Goal: Information Seeking & Learning: Learn about a topic

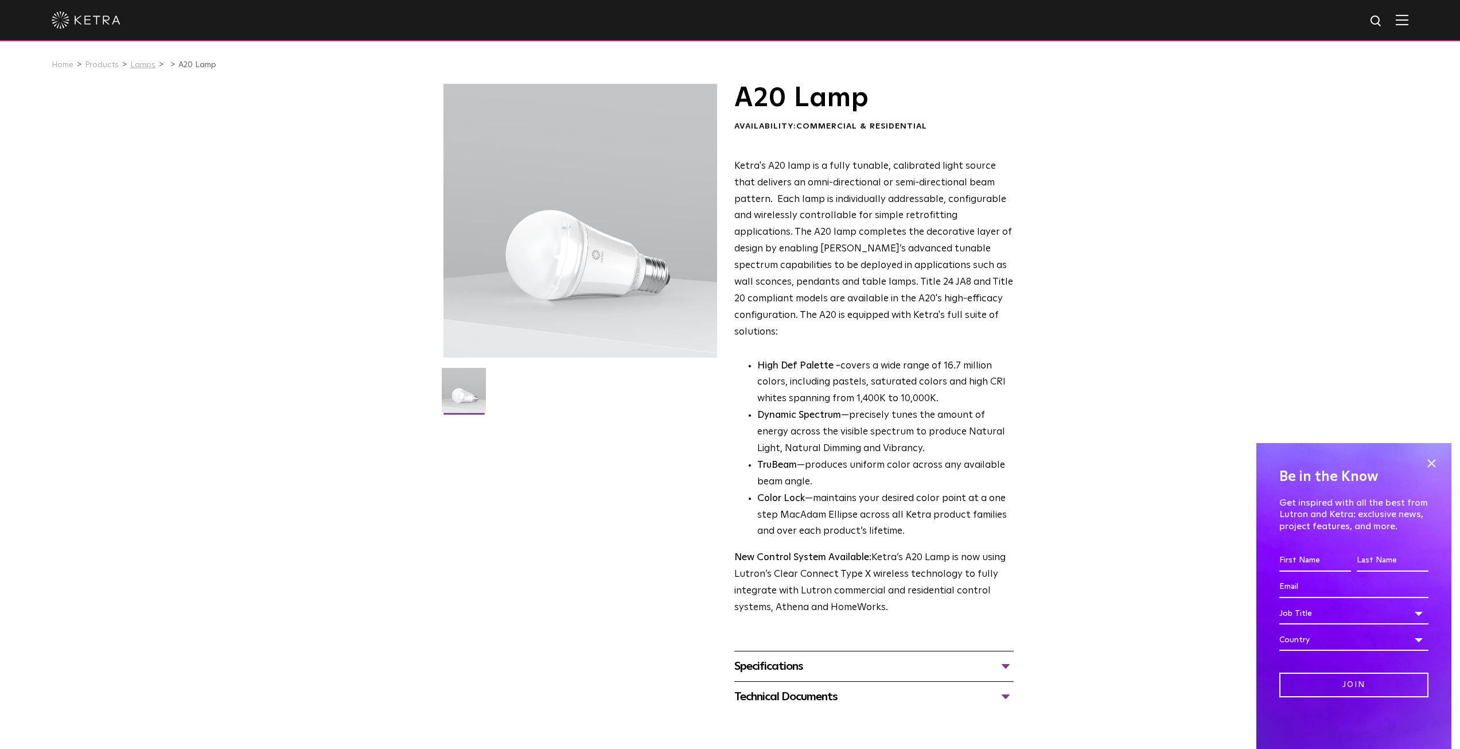
click at [145, 67] on link "Lamps" at bounding box center [142, 65] width 25 height 8
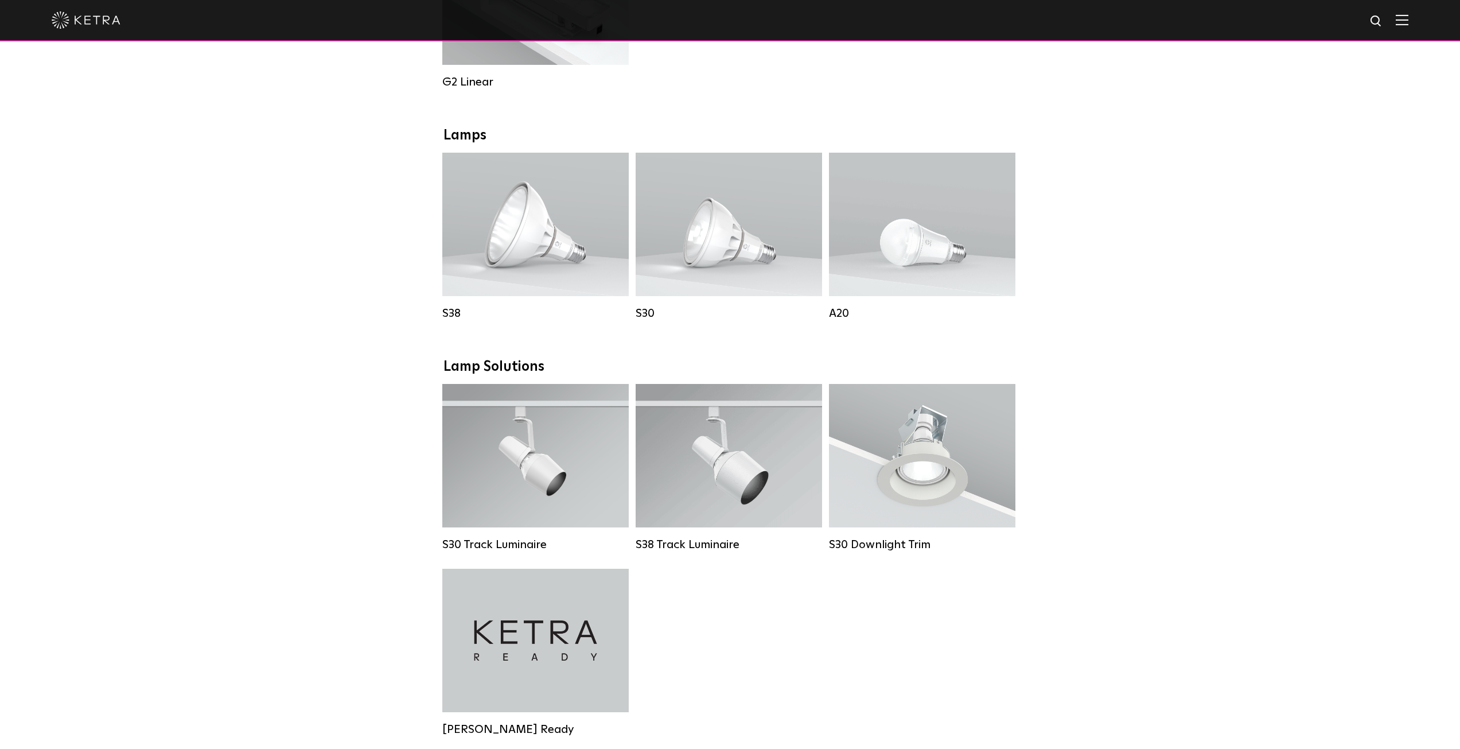
scroll to position [727, 0]
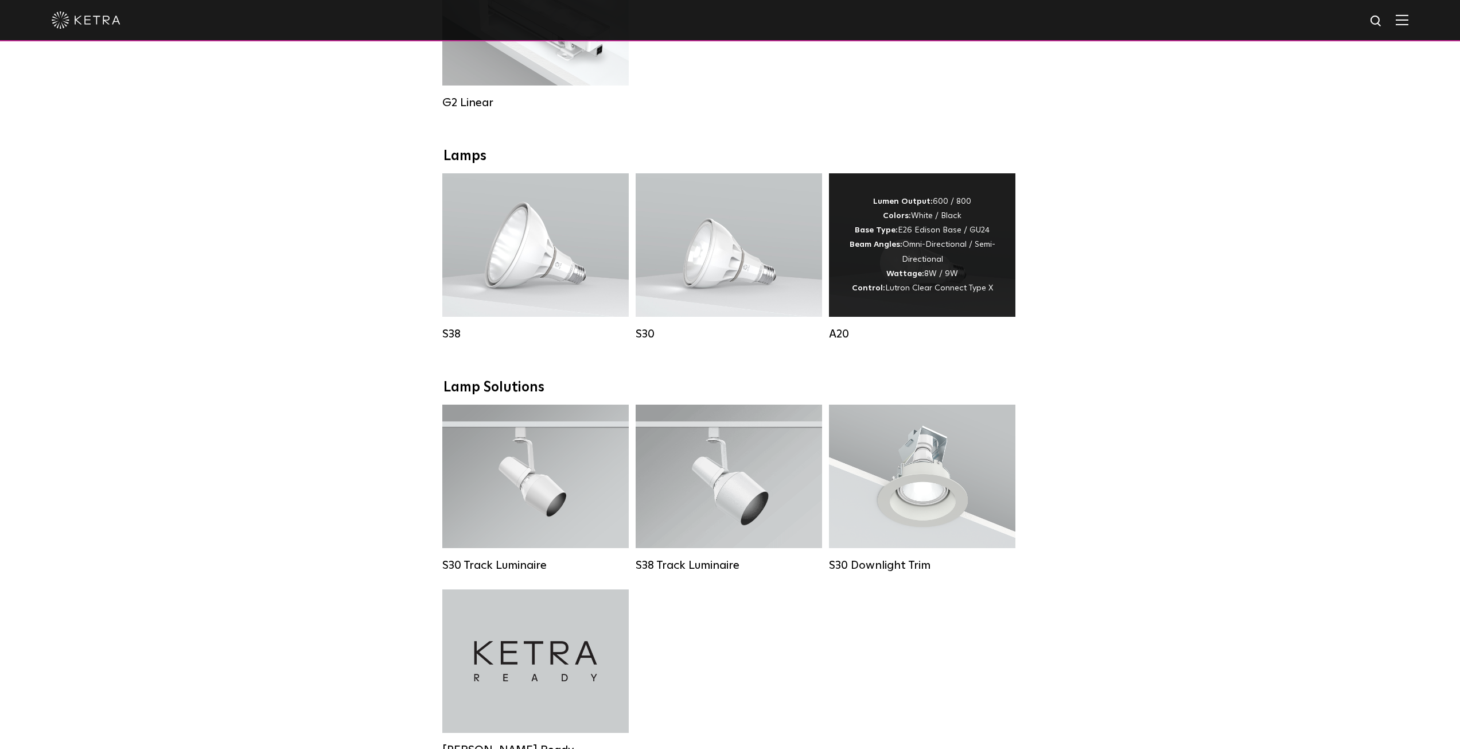
click at [931, 287] on div "Lumen Output: 600 / 800 Colors: White / Black Base Type: E26 Edison Base / GU24…" at bounding box center [922, 244] width 152 height 101
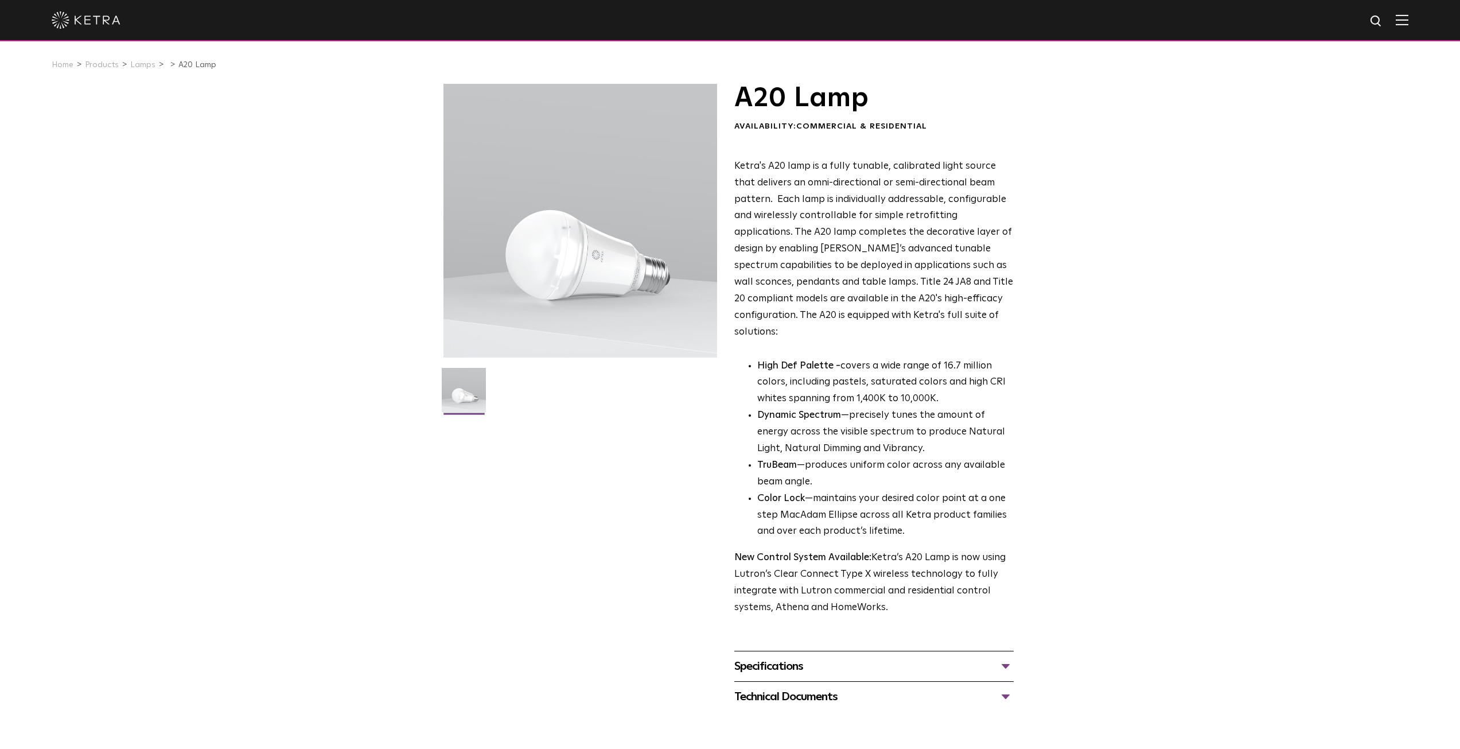
click at [774, 657] on div "Specifications" at bounding box center [873, 666] width 279 height 18
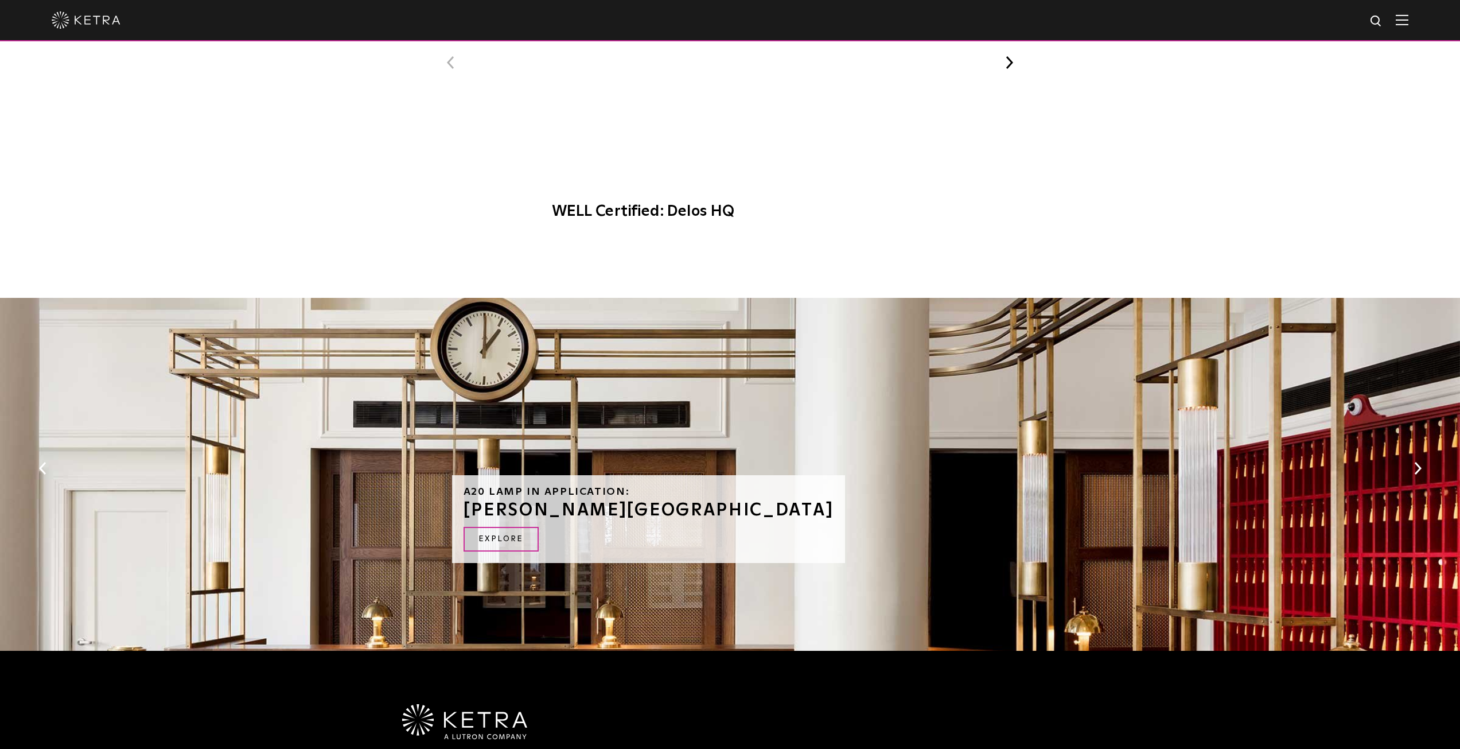
scroll to position [1205, 0]
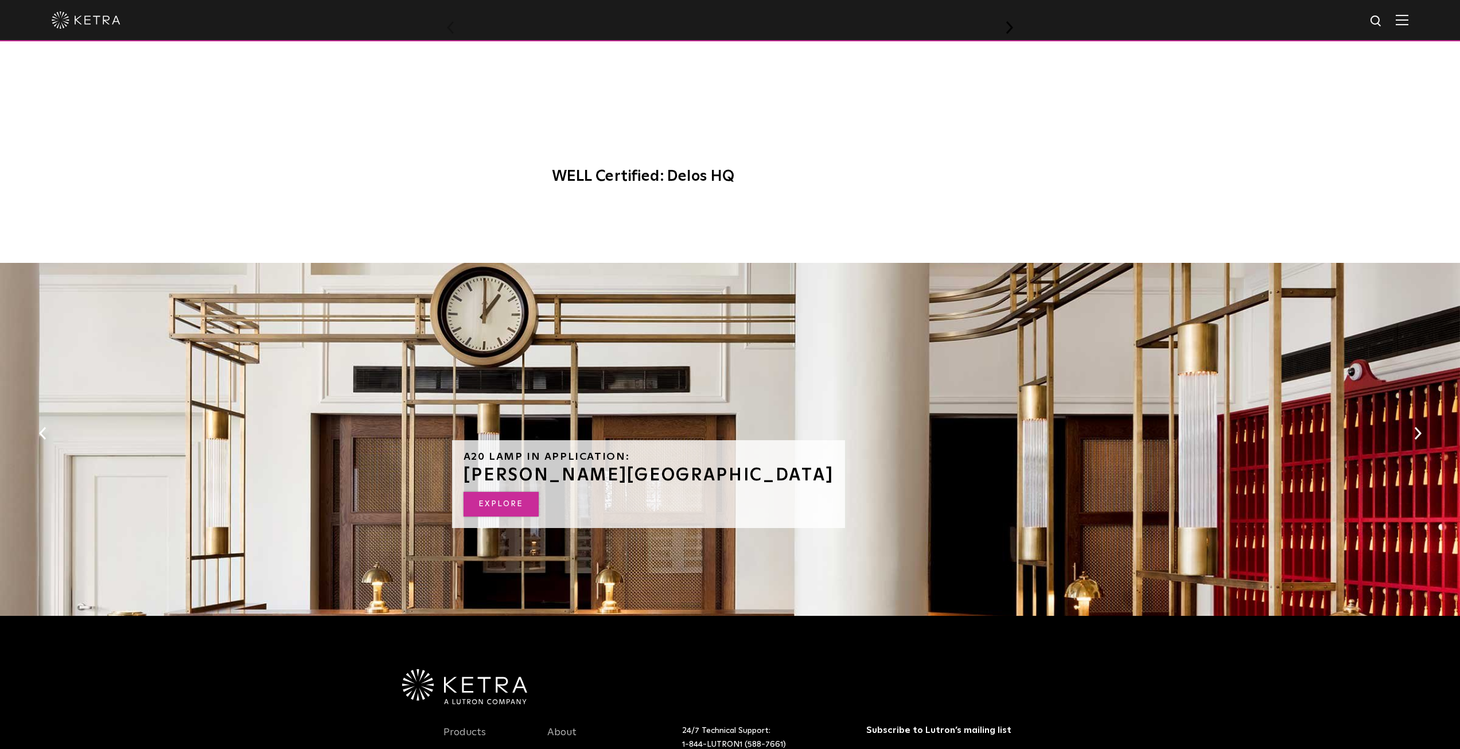
click at [485, 492] on link "Explore" at bounding box center [500, 504] width 75 height 25
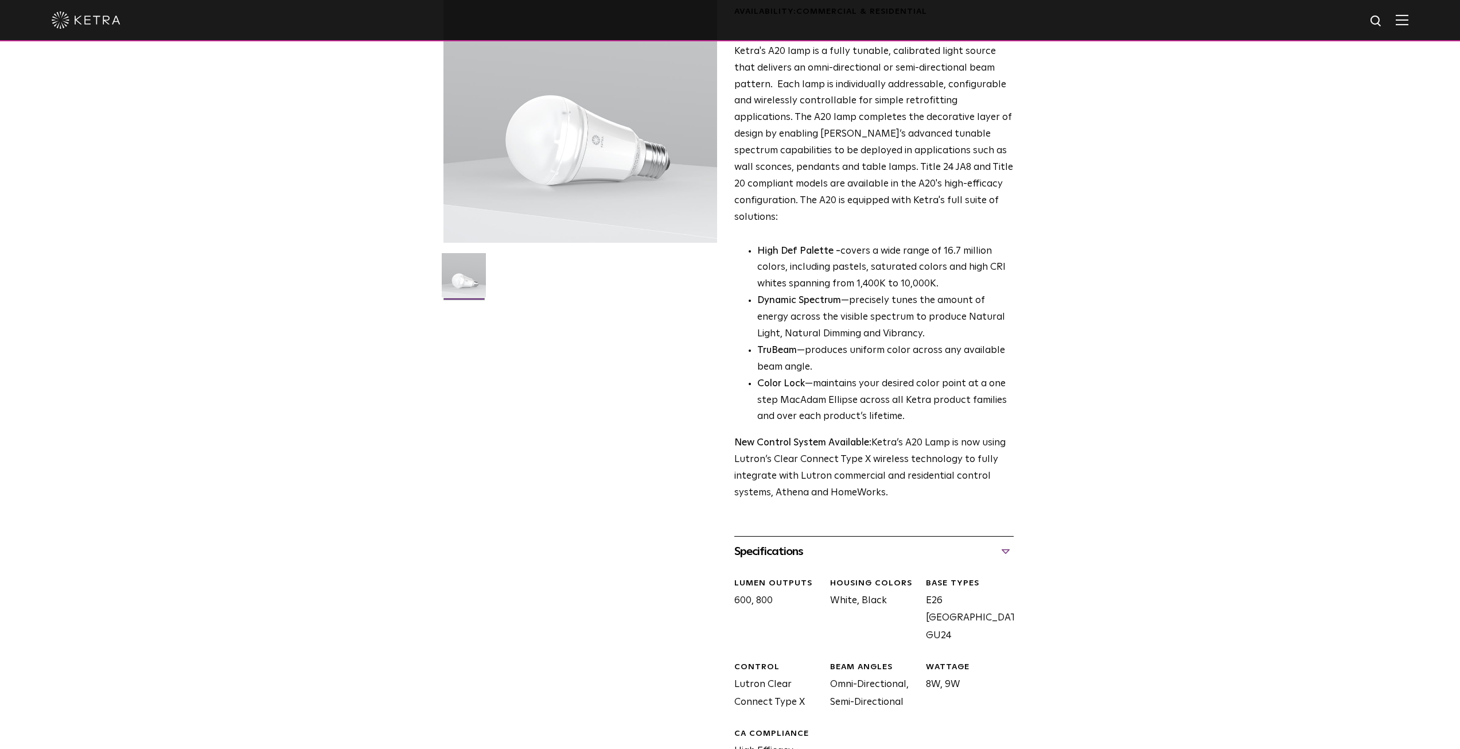
scroll to position [0, 0]
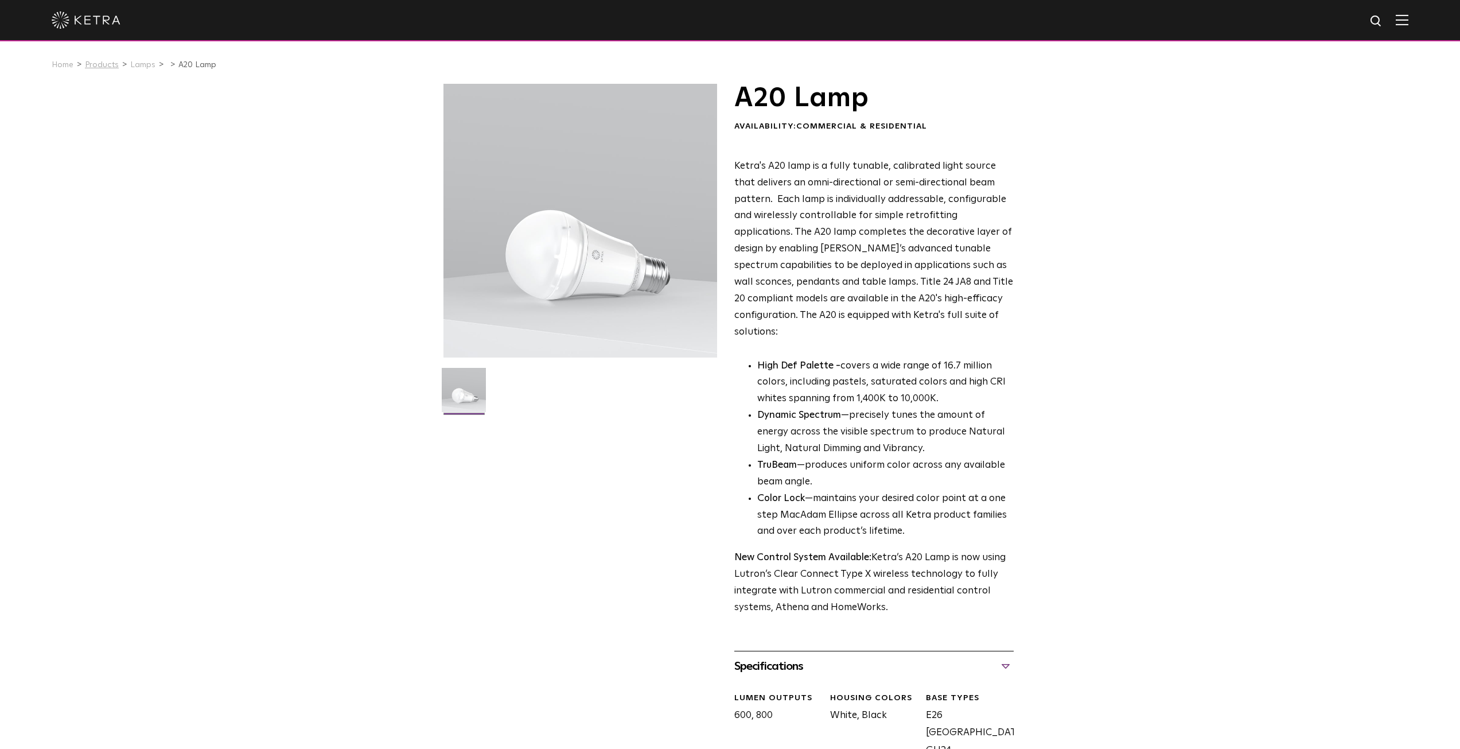
click at [110, 69] on link "Products" at bounding box center [102, 65] width 34 height 8
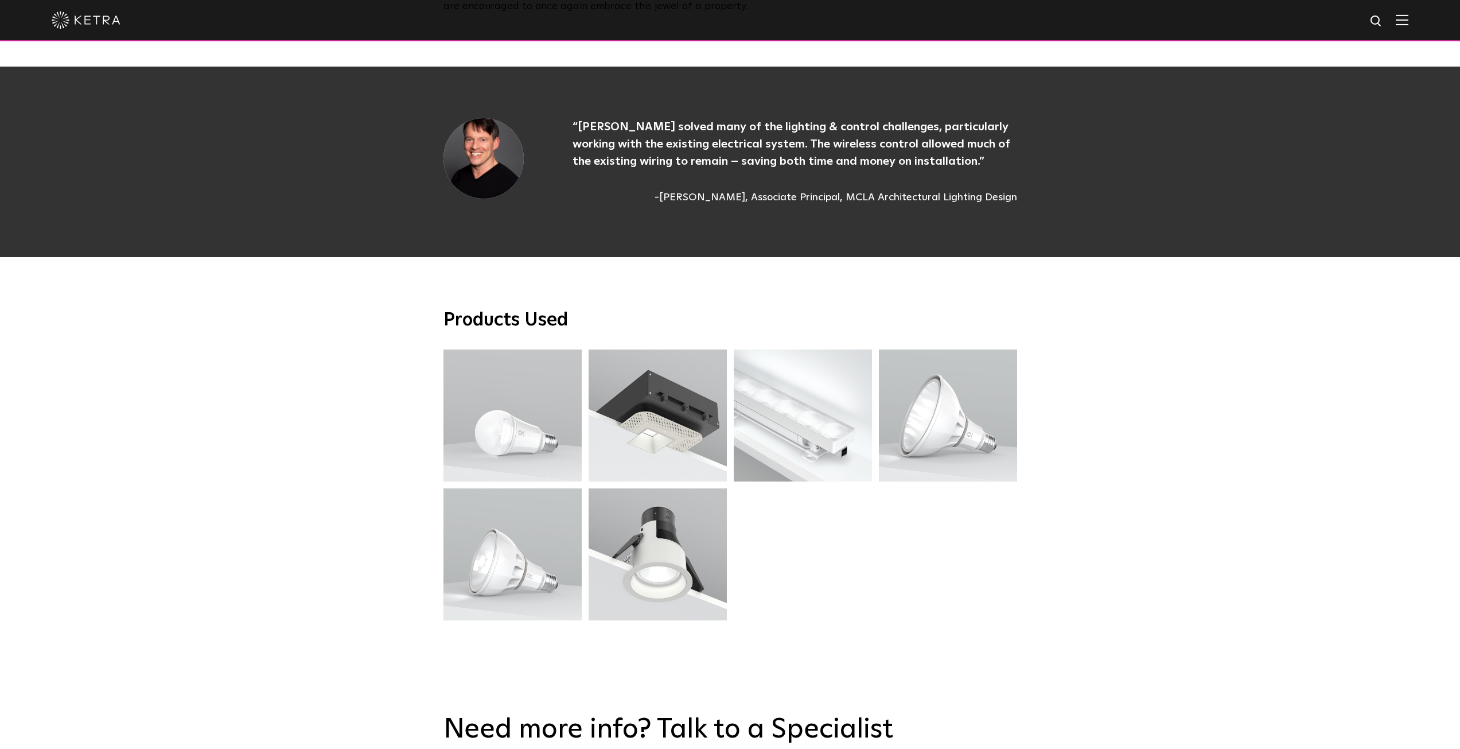
scroll to position [3098, 0]
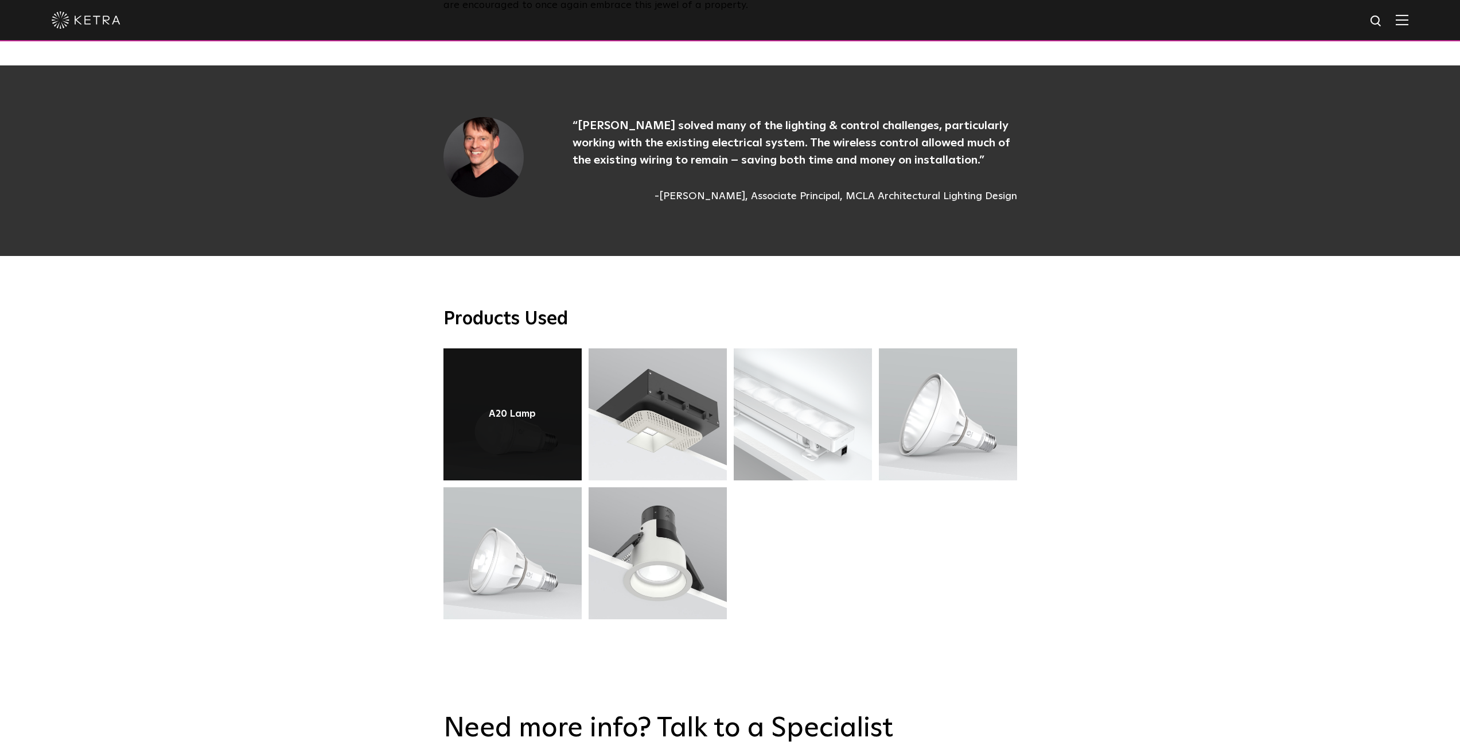
click at [487, 381] on link at bounding box center [512, 414] width 138 height 132
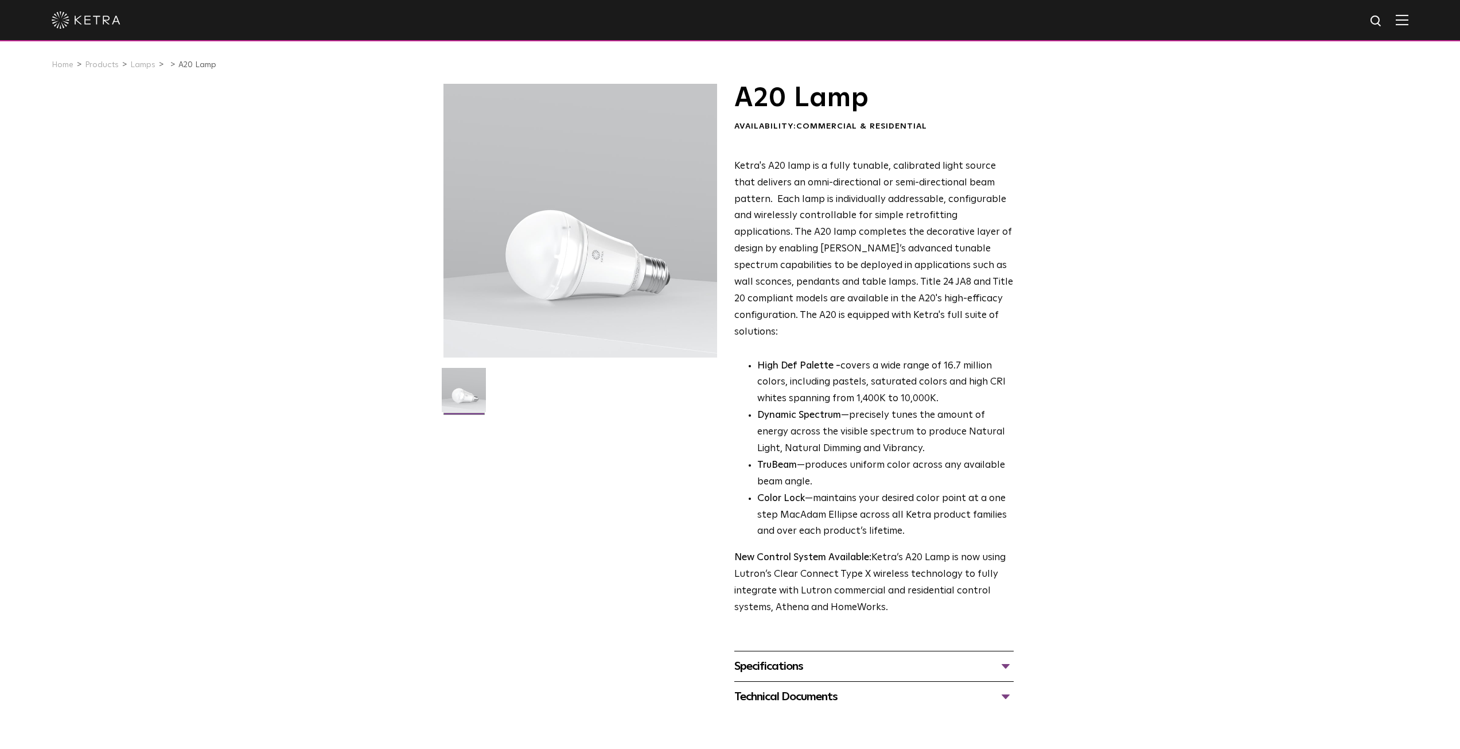
click at [778, 687] on div "Technical Documents" at bounding box center [873, 696] width 279 height 18
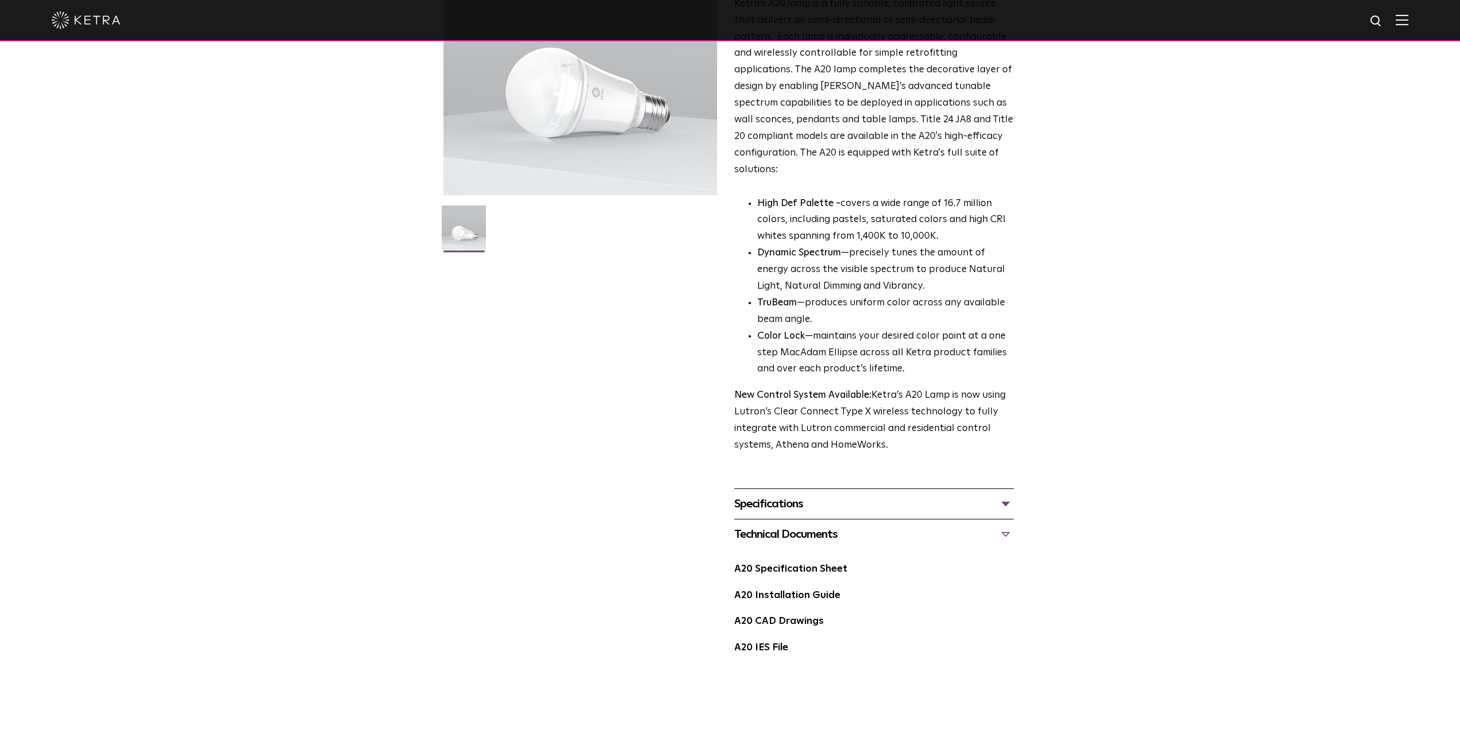
scroll to position [172, 0]
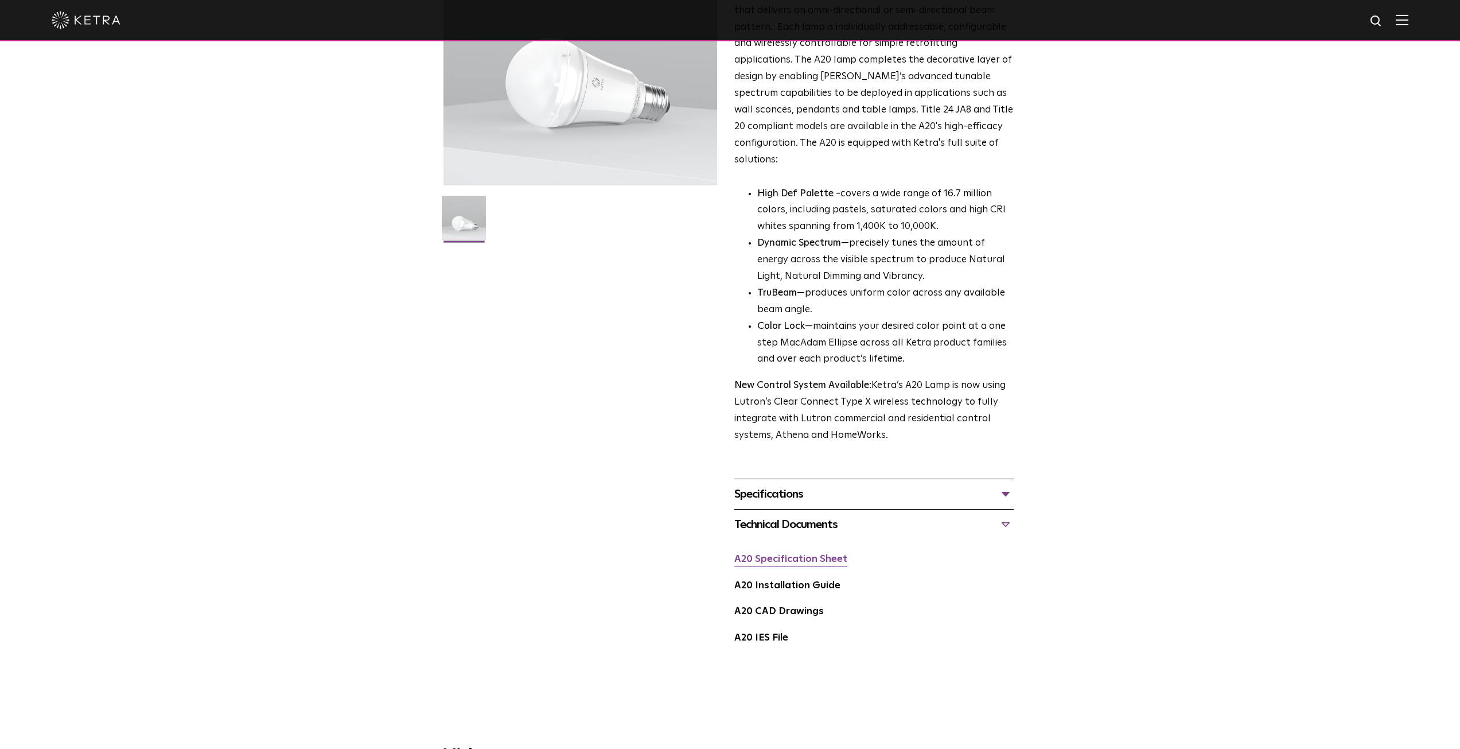
click at [747, 554] on link "A20 Specification Sheet" at bounding box center [790, 559] width 113 height 10
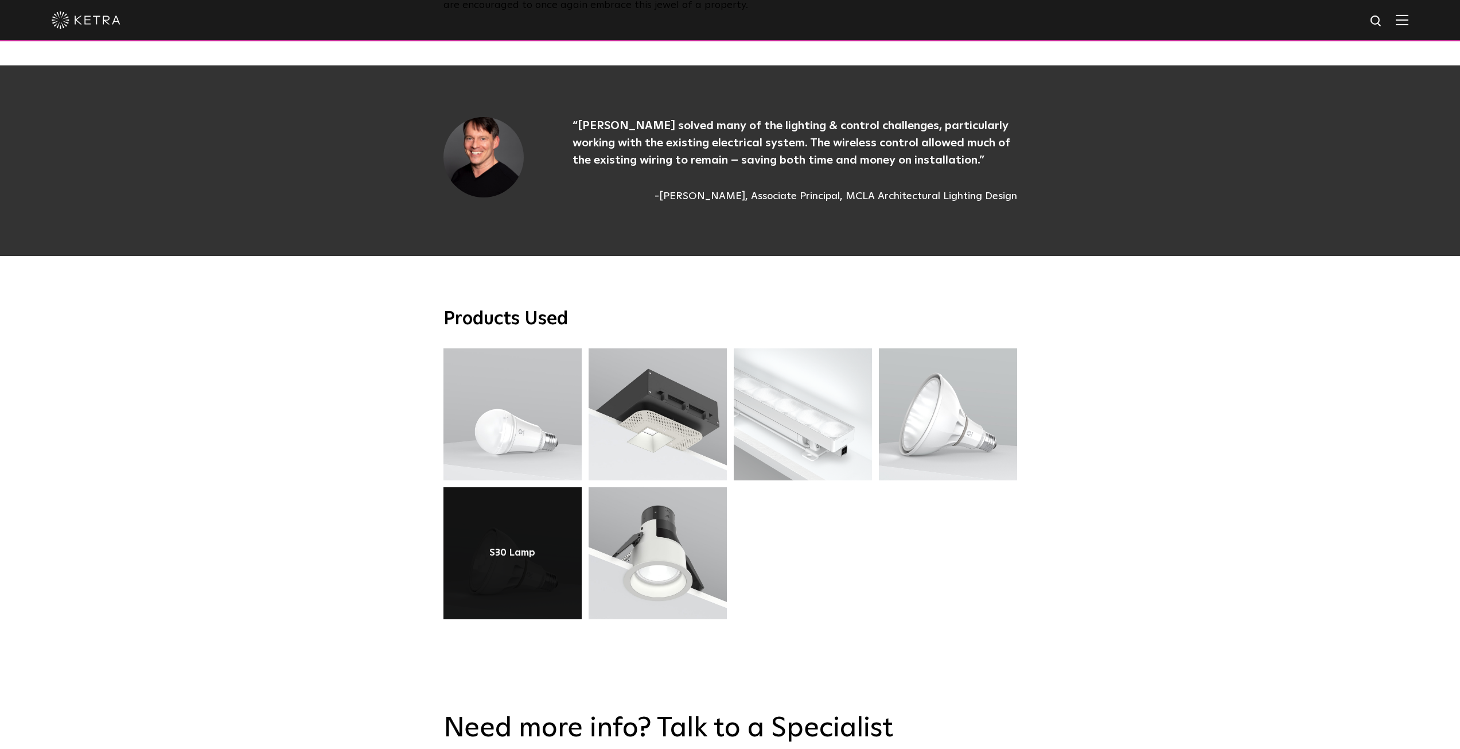
click at [494, 518] on link at bounding box center [512, 553] width 138 height 132
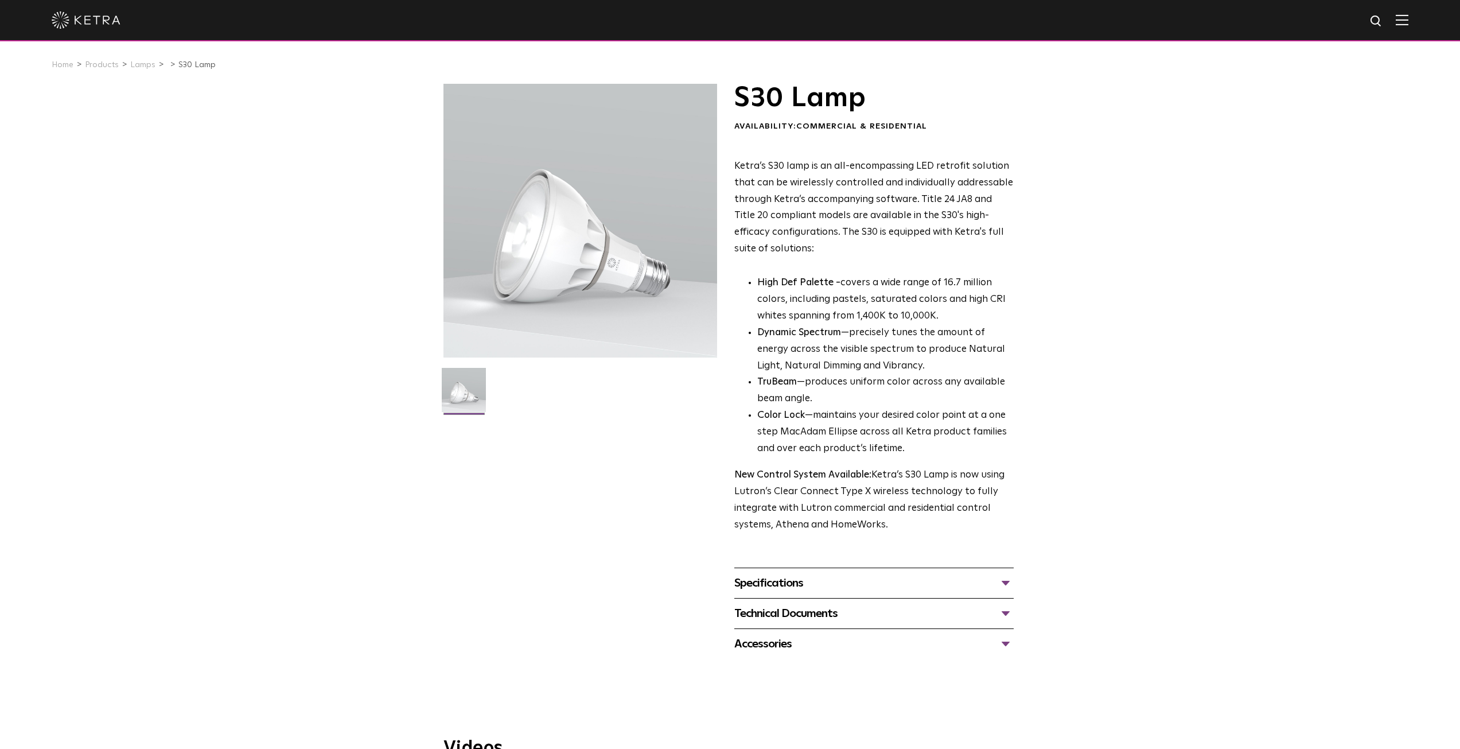
click at [758, 614] on div "Technical Documents" at bounding box center [873, 613] width 279 height 18
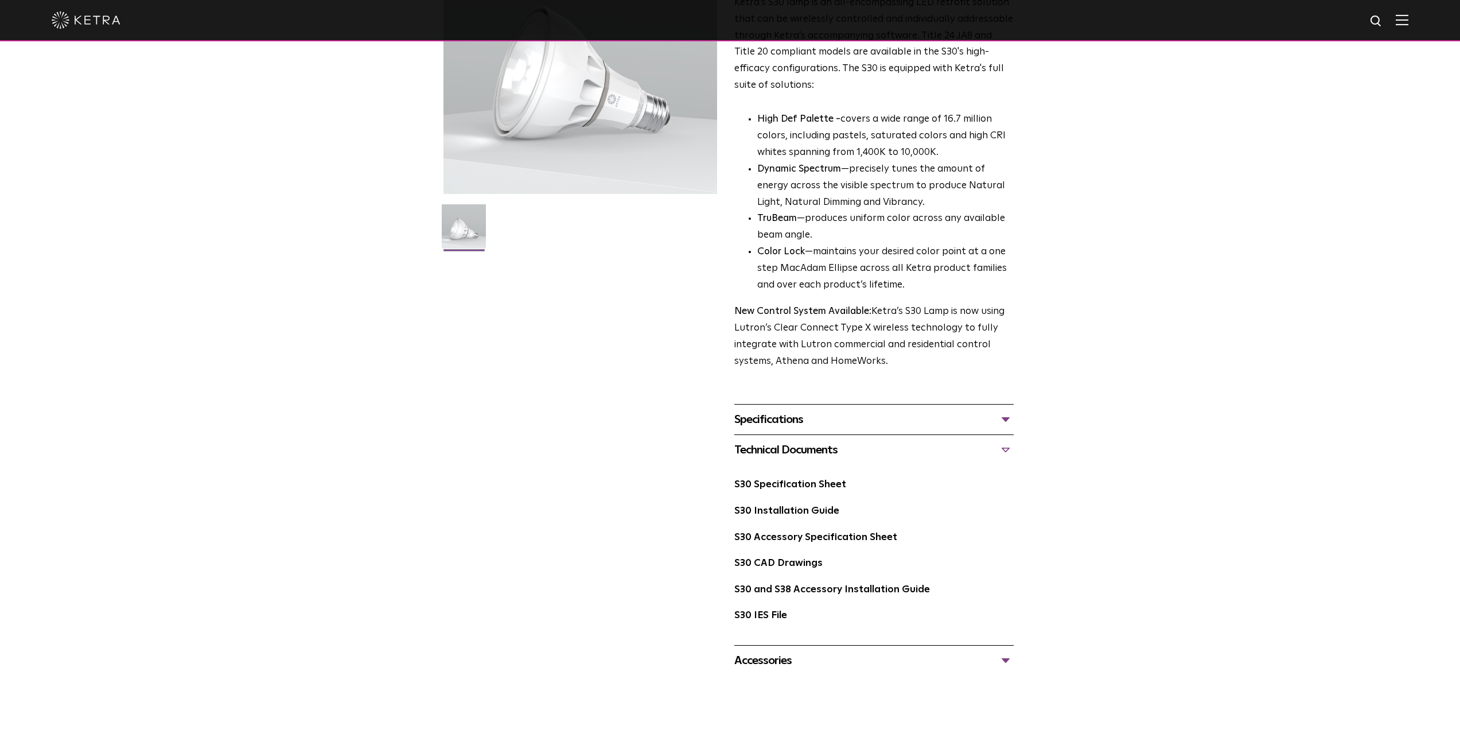
scroll to position [172, 0]
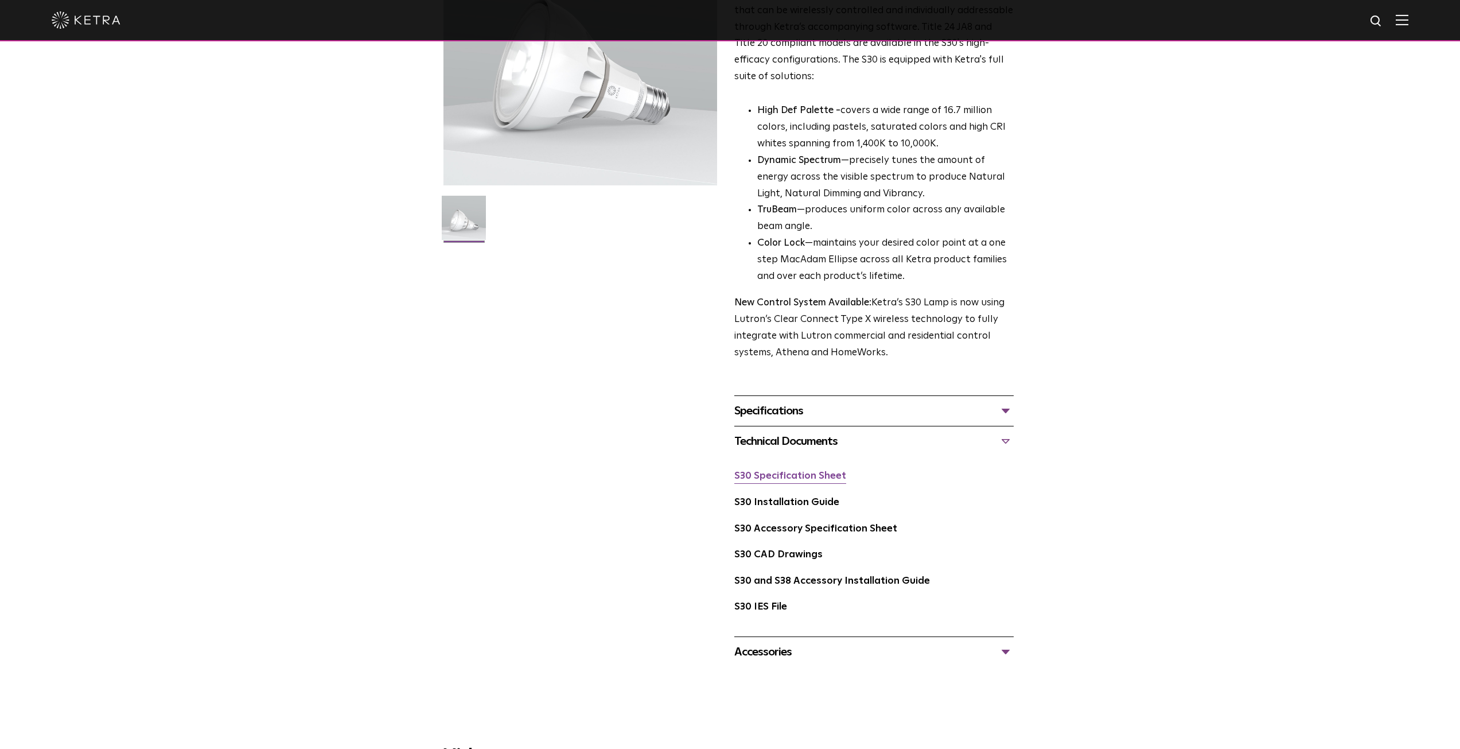
click at [757, 478] on link "S30 Specification Sheet" at bounding box center [790, 476] width 112 height 10
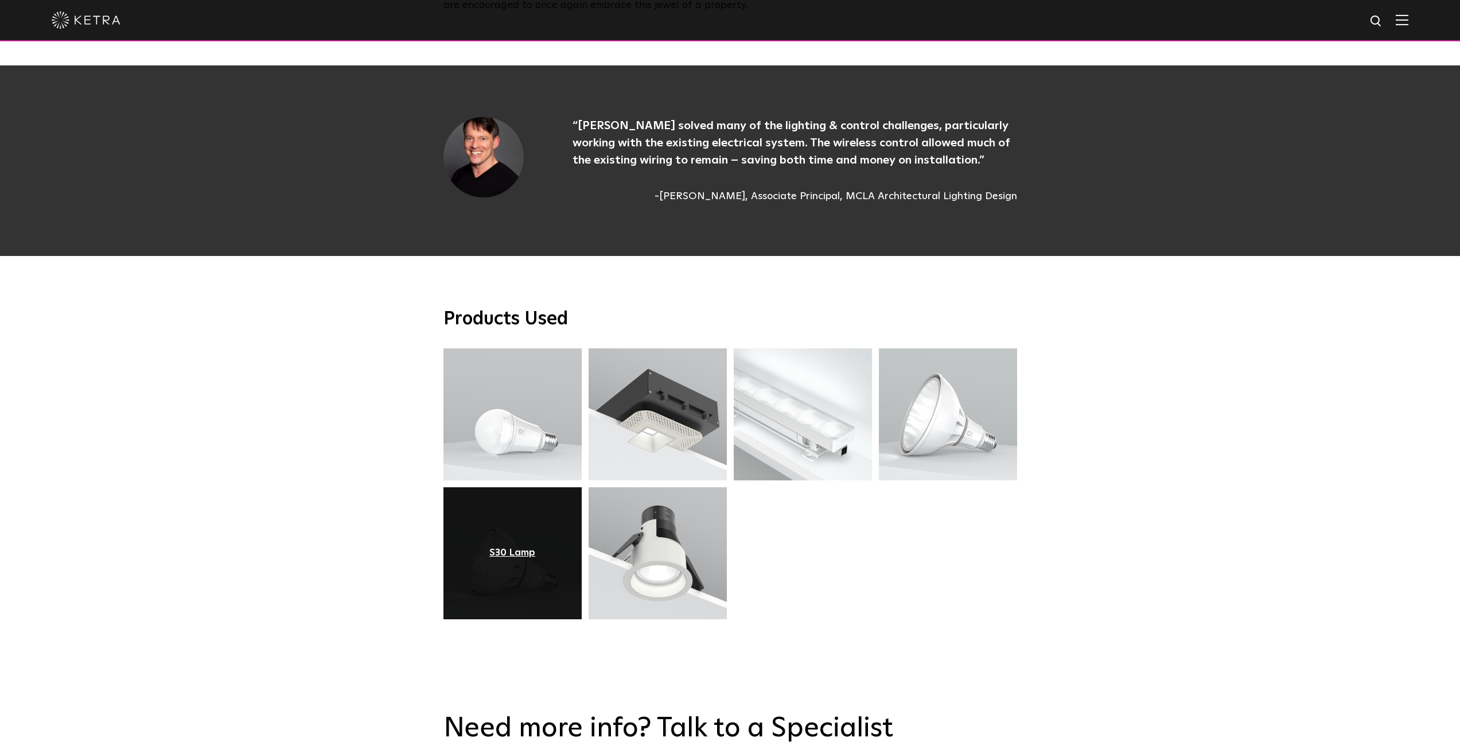
click at [502, 547] on div "S30 Lamp" at bounding box center [512, 552] width 46 height 11
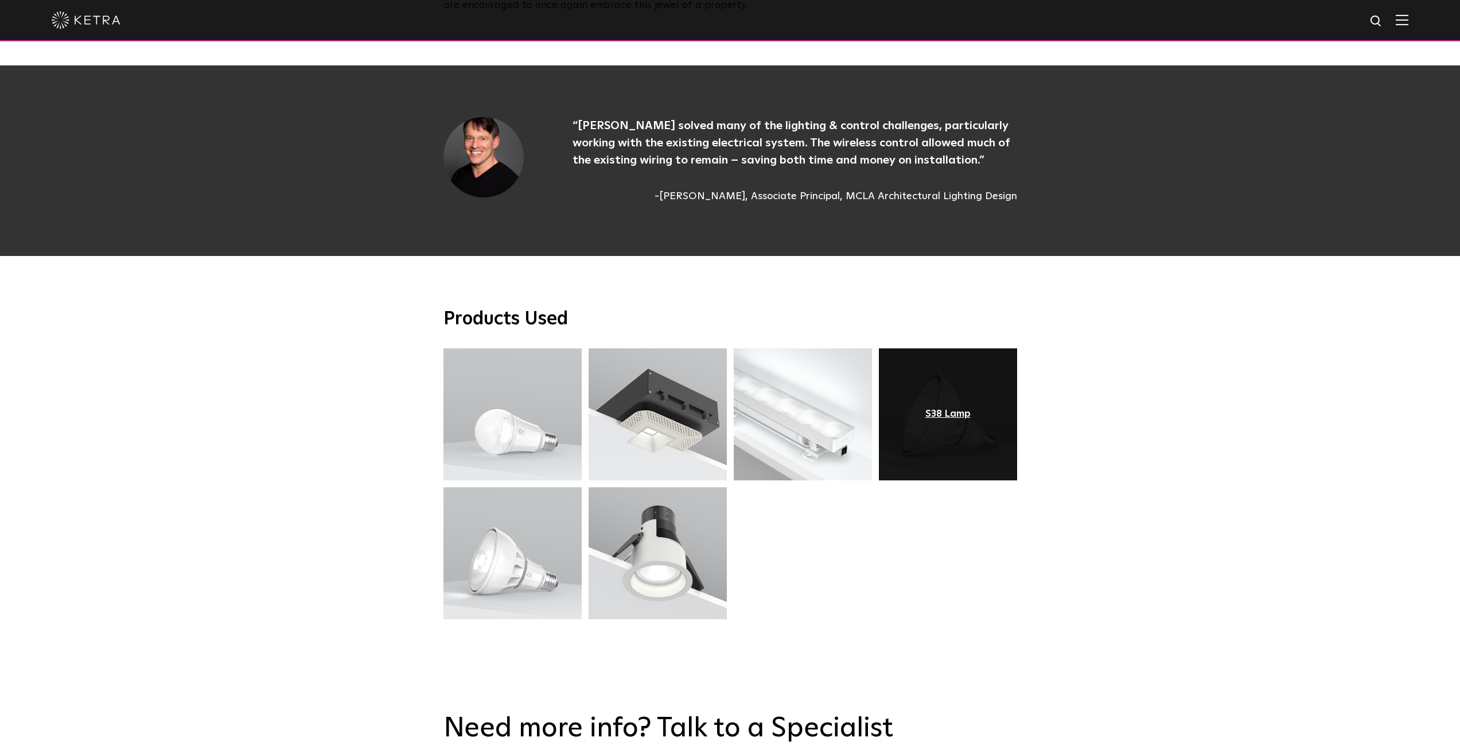
click at [942, 408] on div "S38 Lamp" at bounding box center [947, 413] width 45 height 11
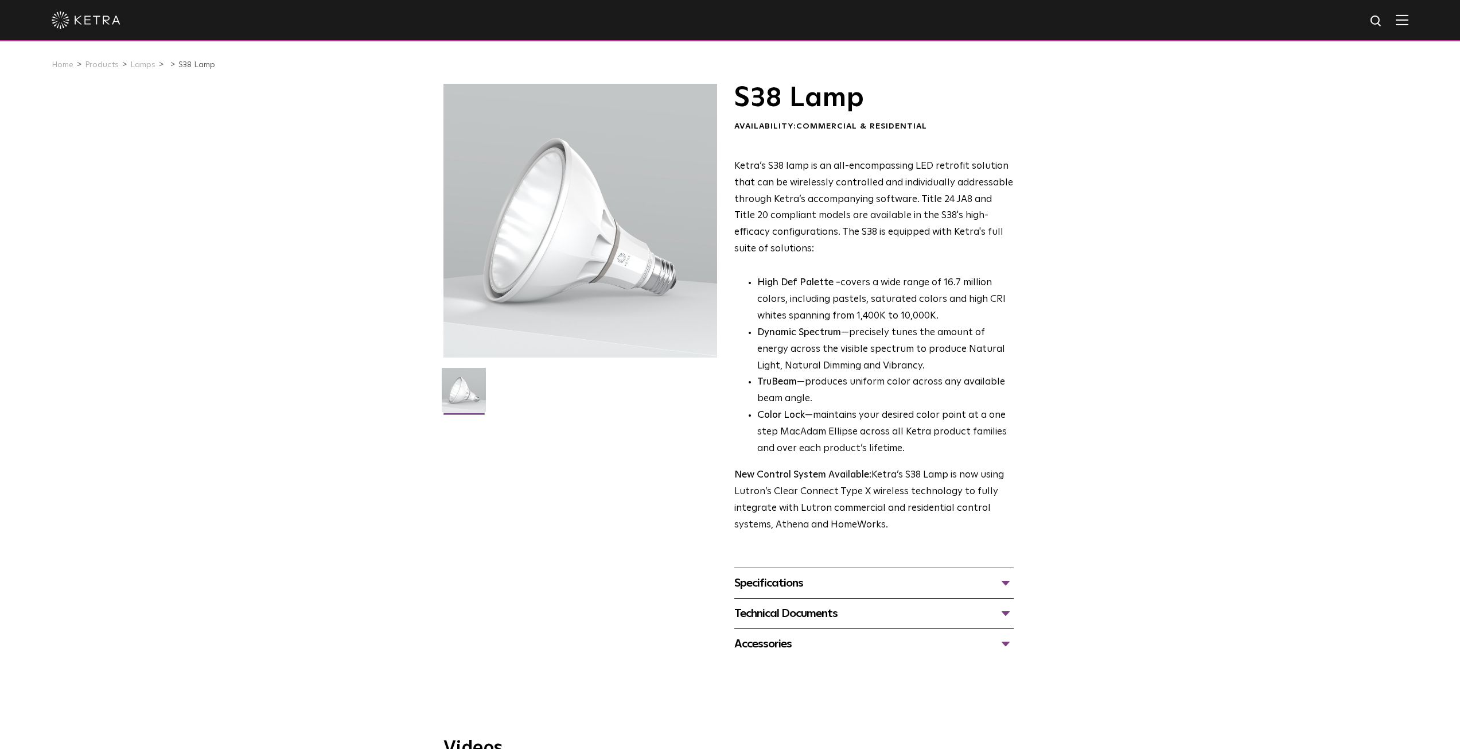
click at [750, 610] on div "Technical Documents" at bounding box center [873, 613] width 279 height 18
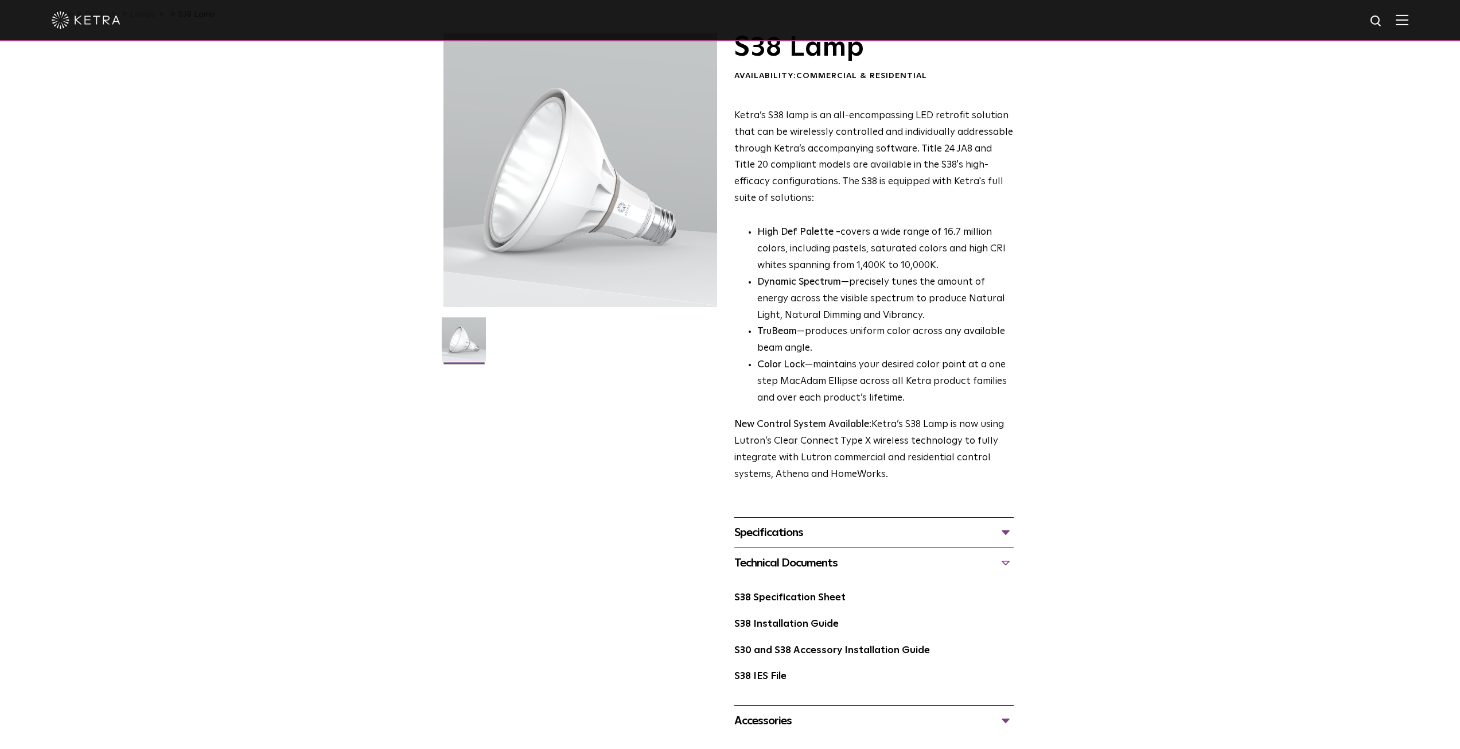
scroll to position [115, 0]
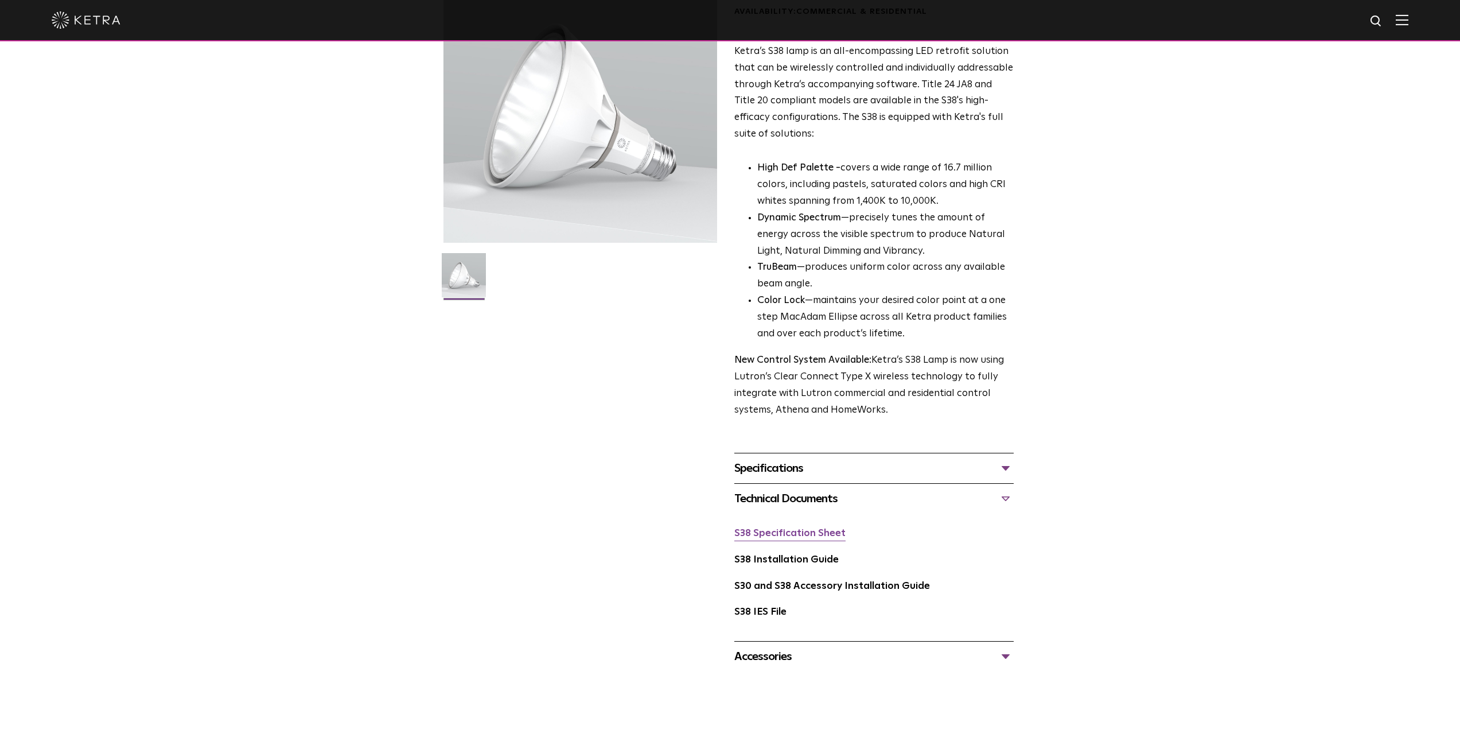
click at [766, 536] on link "S38 Specification Sheet" at bounding box center [789, 533] width 111 height 10
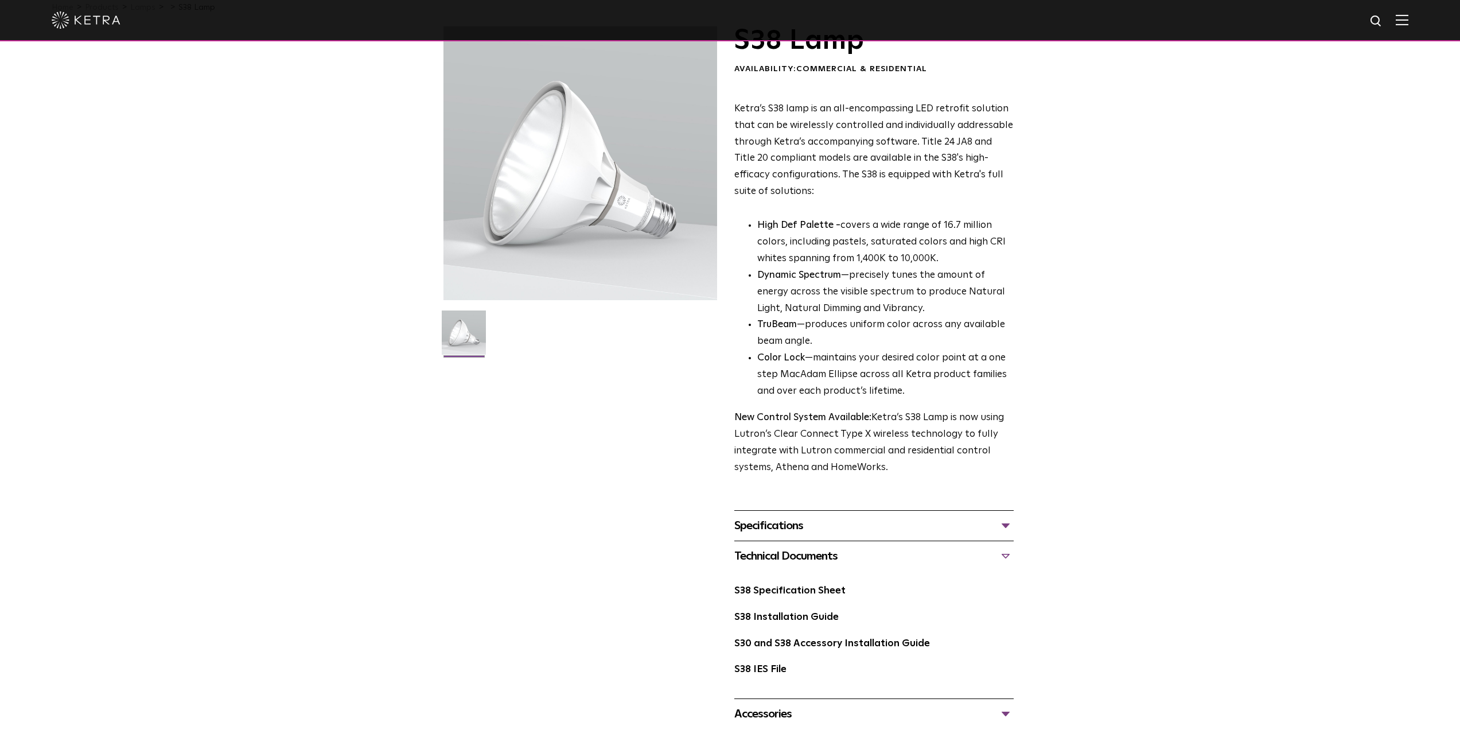
scroll to position [0, 0]
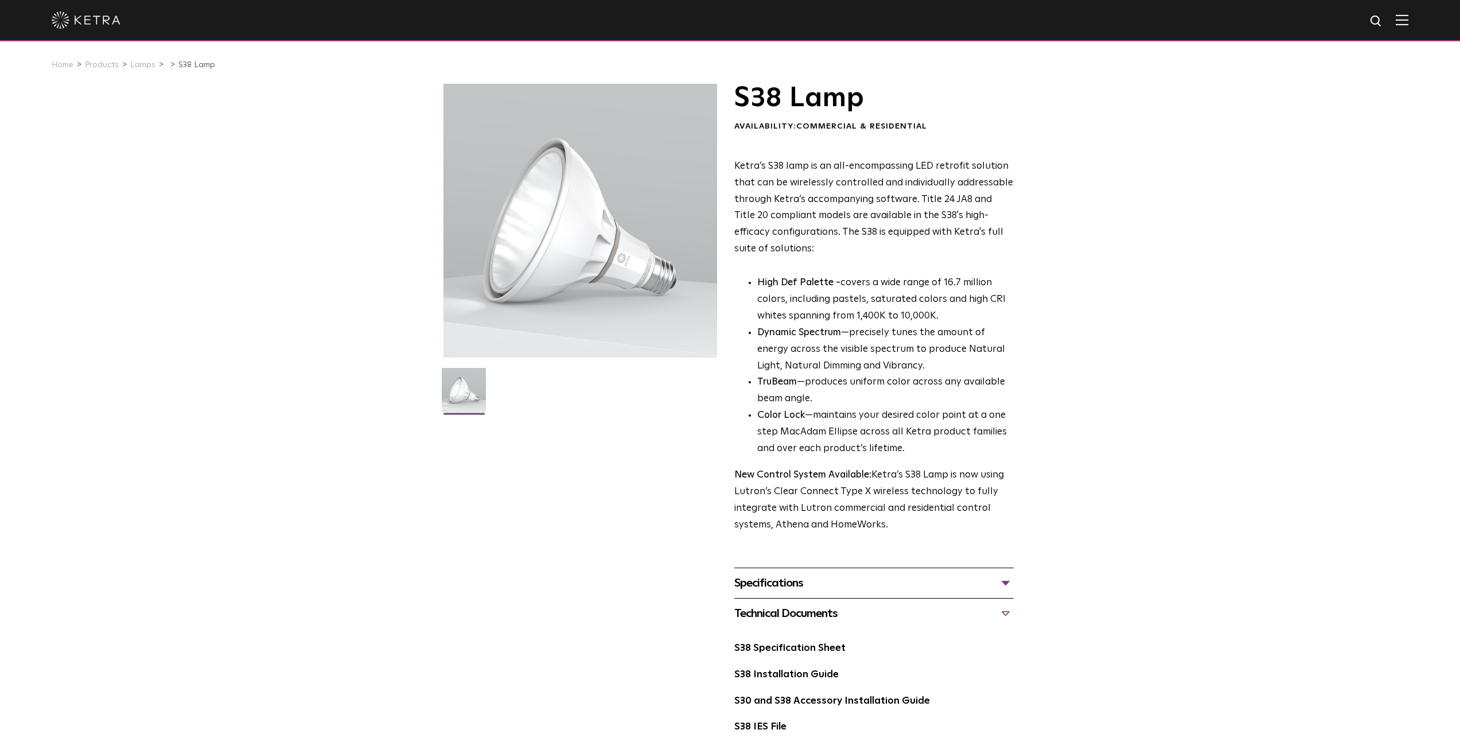
click at [521, 517] on div "S38 Lamp Availability: Commercial & Residential Ketra’s S38 lamp is an all-enco…" at bounding box center [730, 435] width 574 height 703
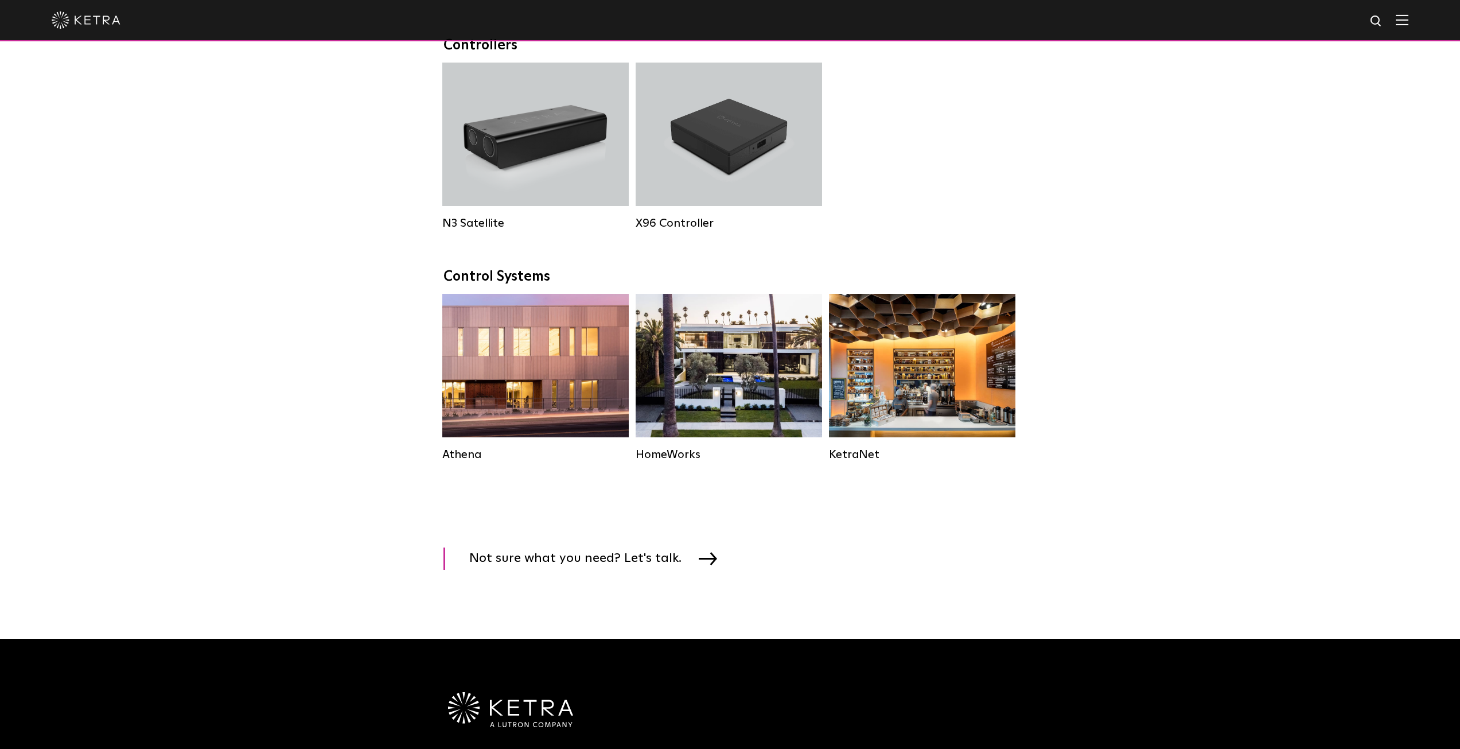
scroll to position [1377, 0]
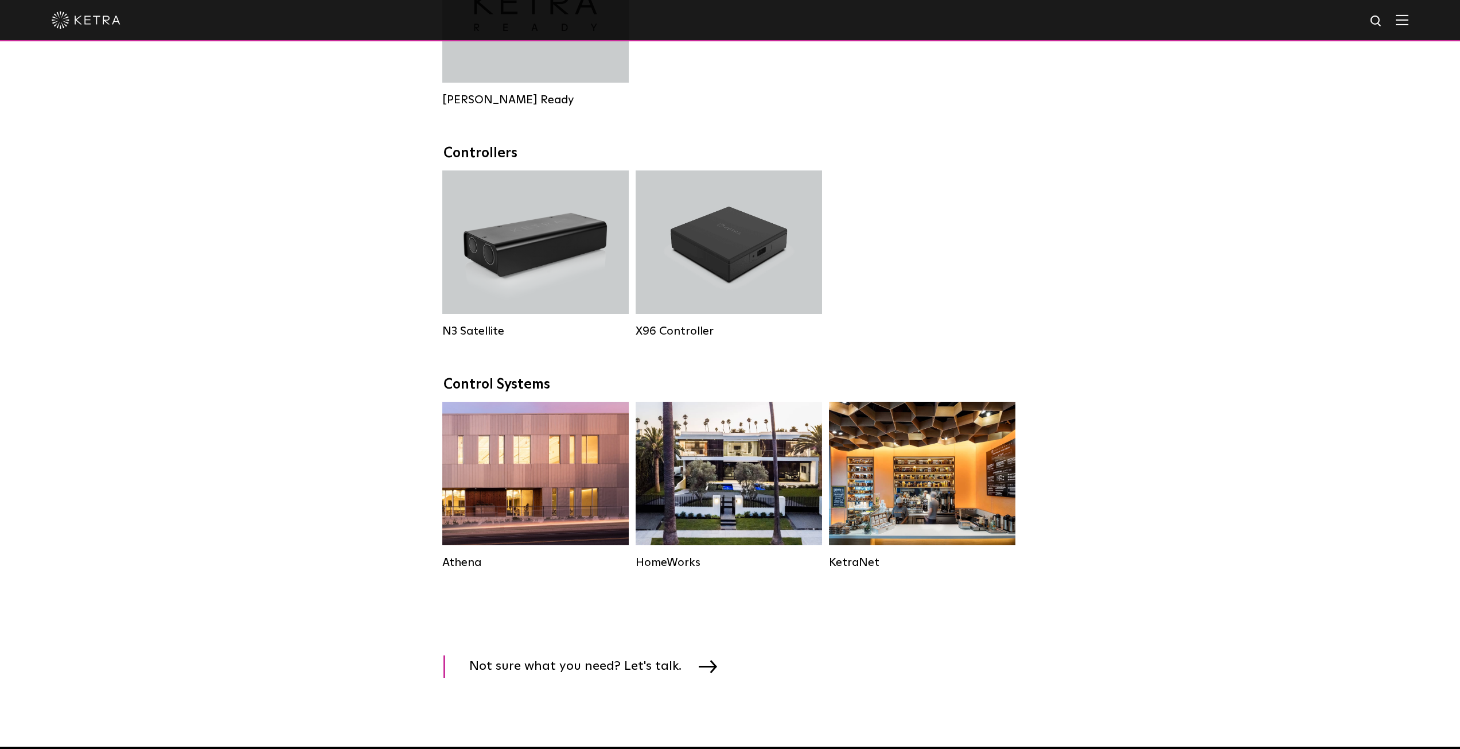
click at [1382, 26] on img at bounding box center [1376, 21] width 14 height 14
click at [1310, 28] on input "text" at bounding box center [1266, 22] width 147 height 26
type input "picture light cerno"
click at [1340, 13] on button "Search" at bounding box center [1348, 21] width 17 height 17
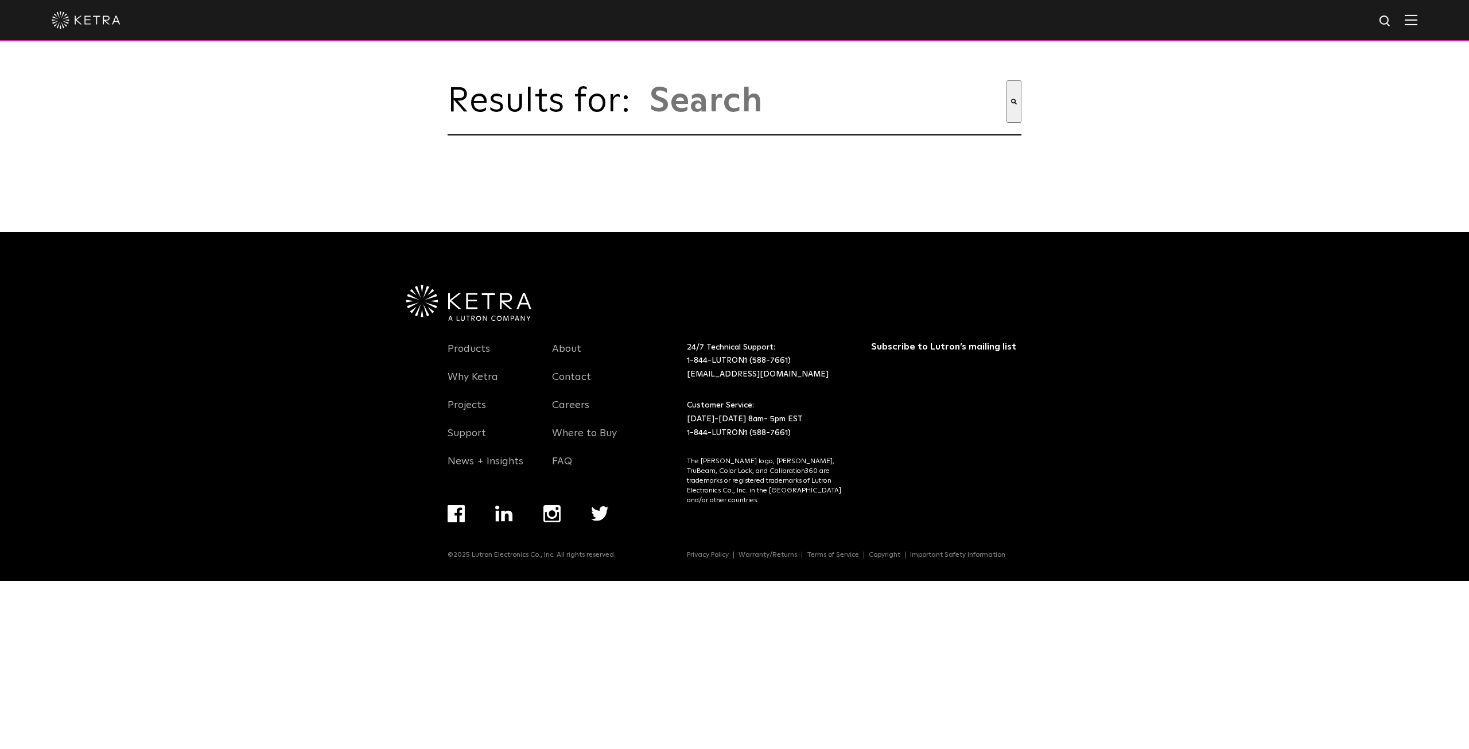
type input "picture light cerno"
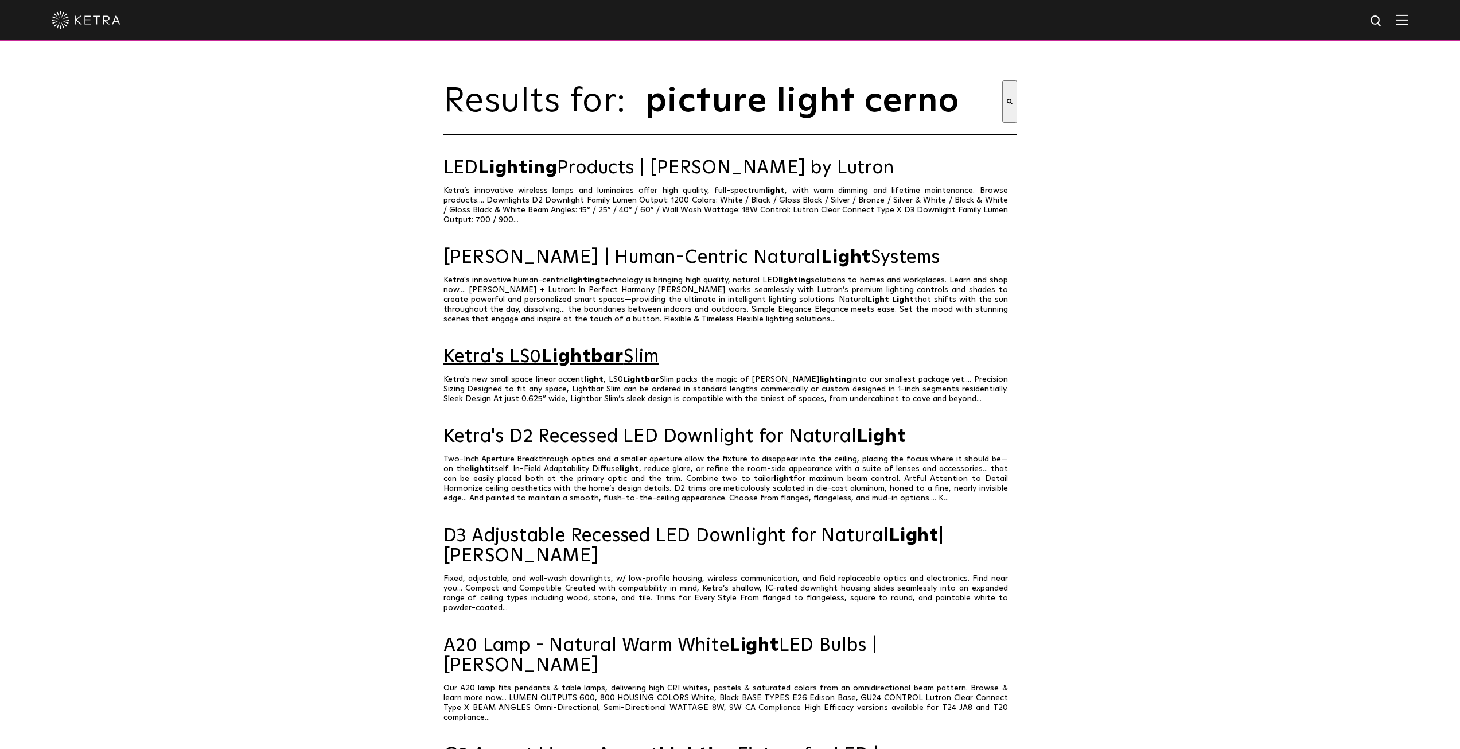
click at [622, 356] on span "Lightbar" at bounding box center [582, 357] width 81 height 18
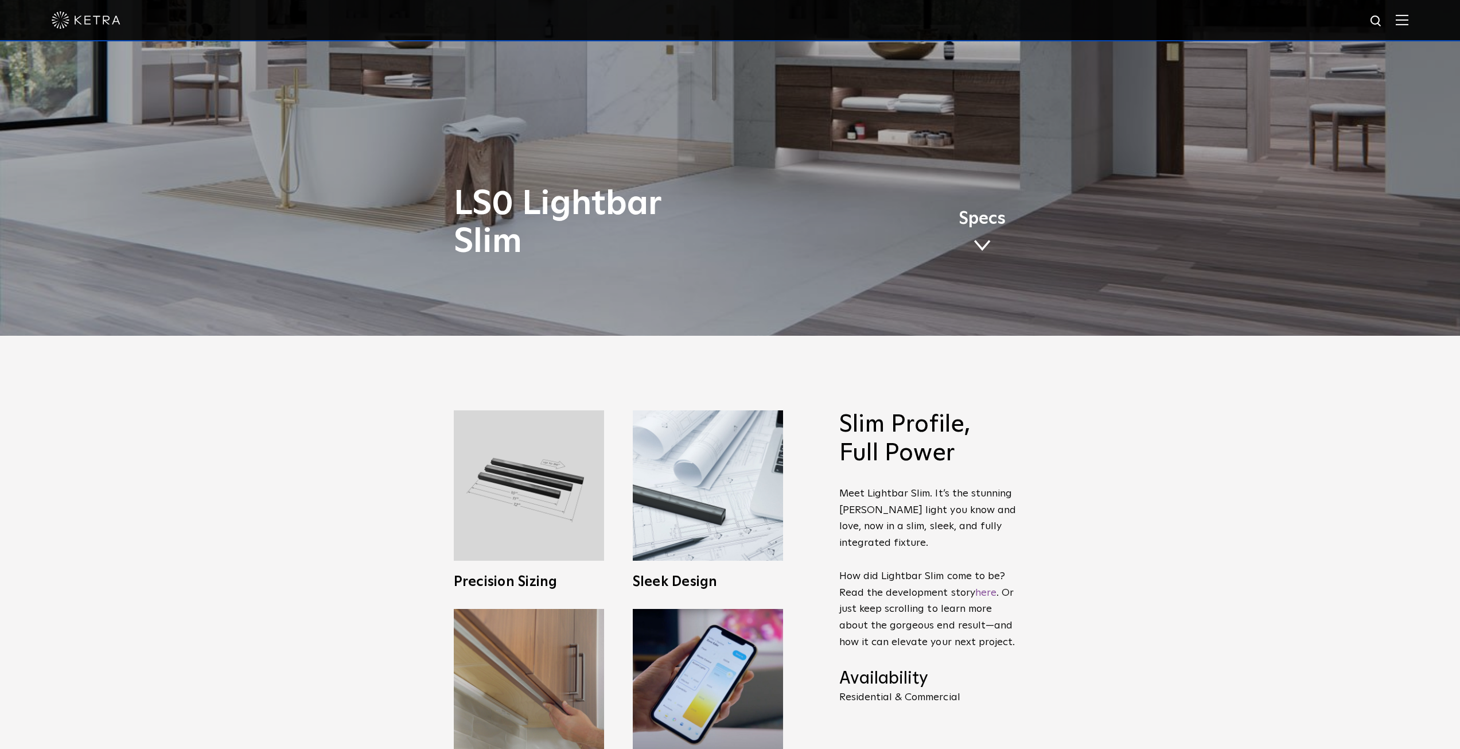
scroll to position [574, 0]
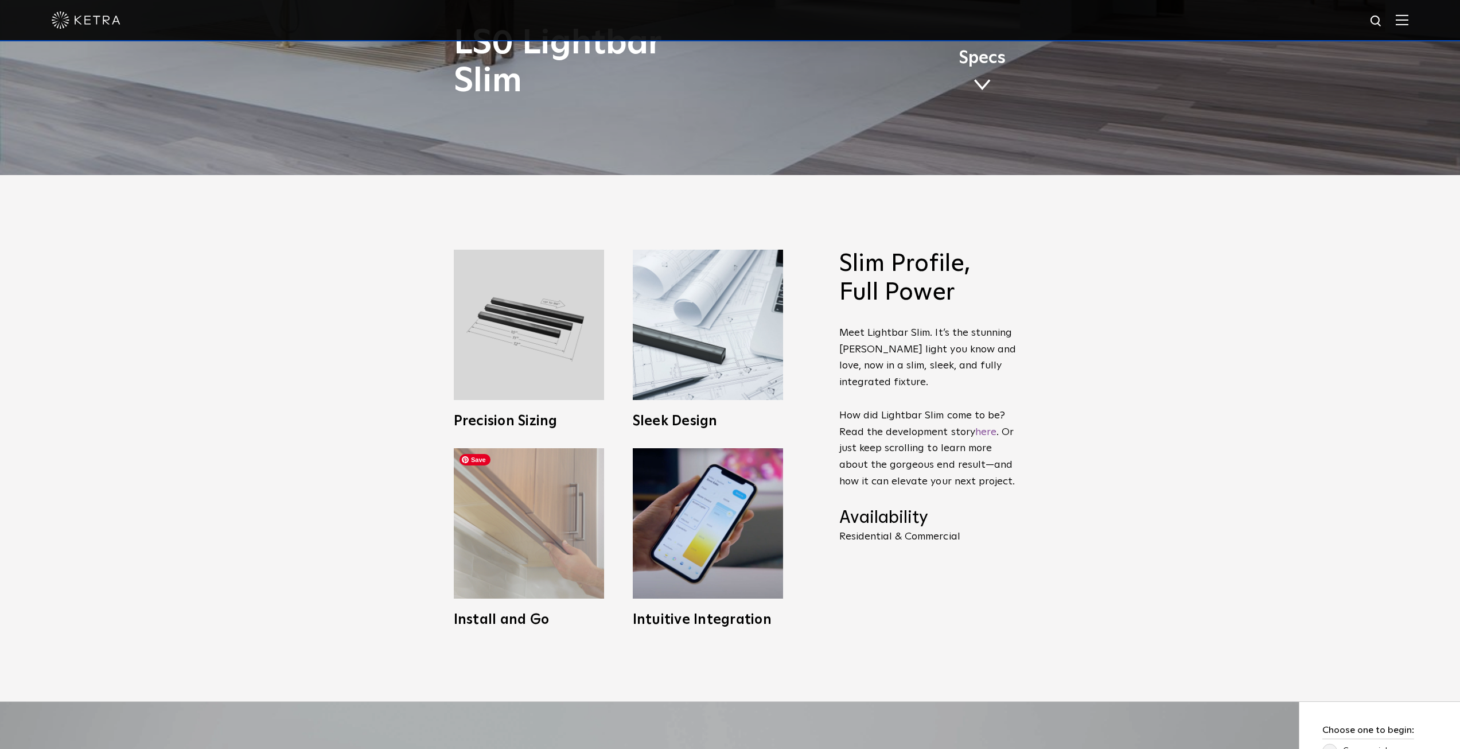
click at [572, 490] on img at bounding box center [529, 523] width 150 height 150
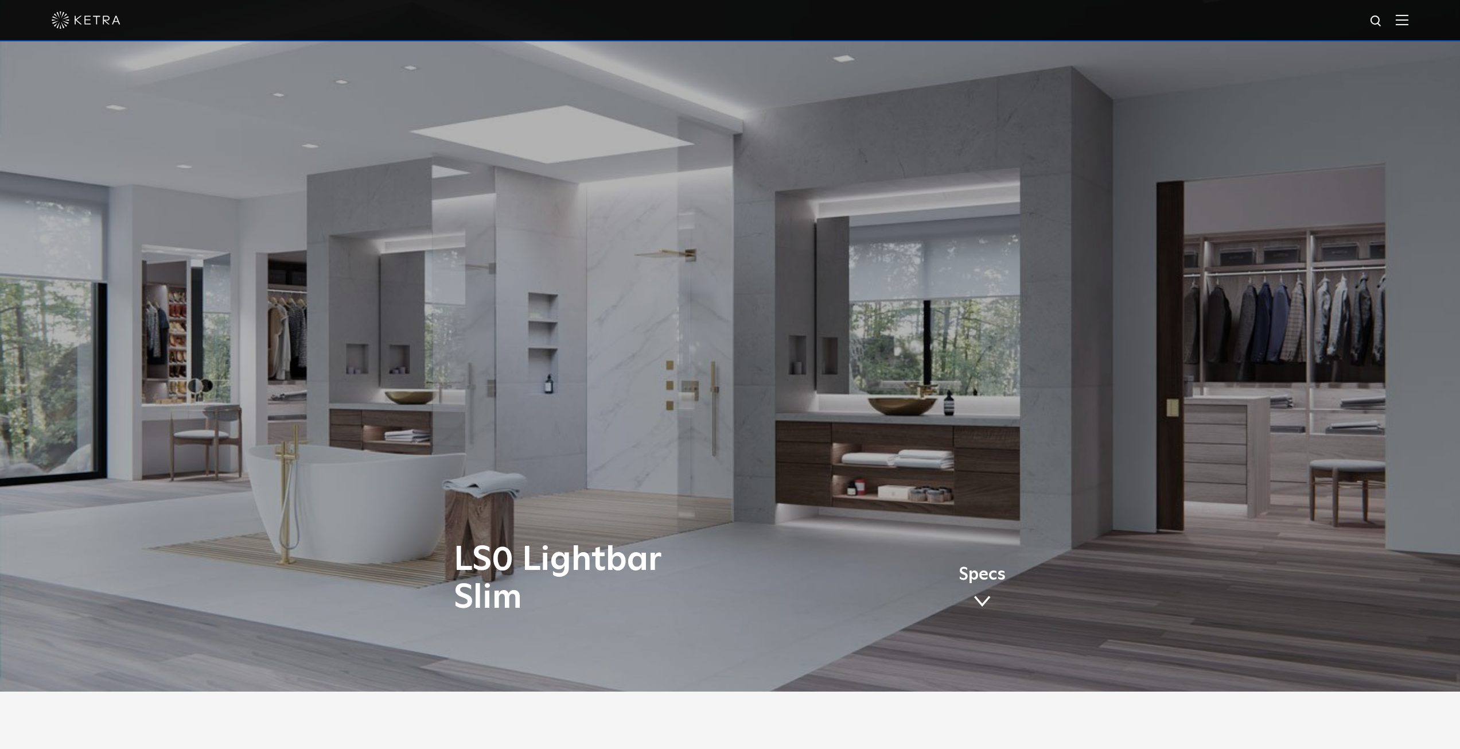
scroll to position [0, 0]
